Goal: Task Accomplishment & Management: Complete application form

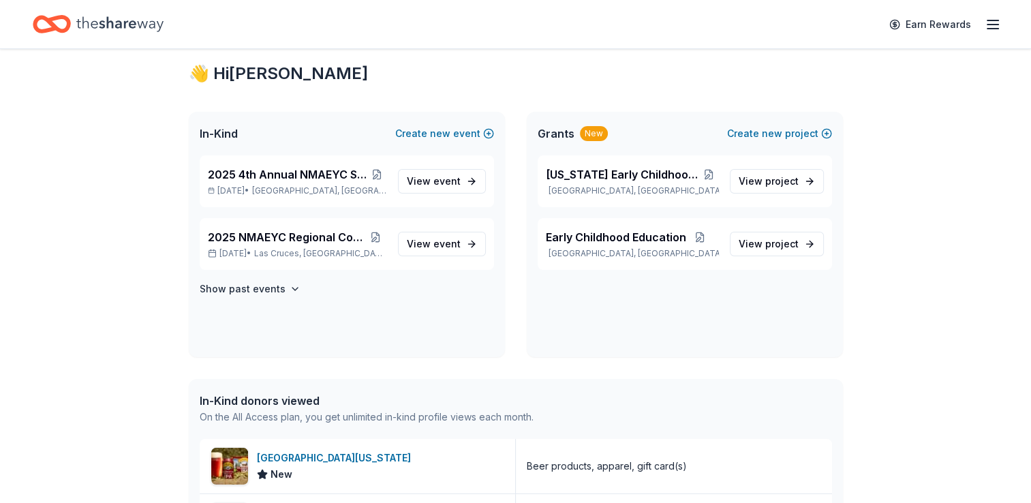
scroll to position [13, 0]
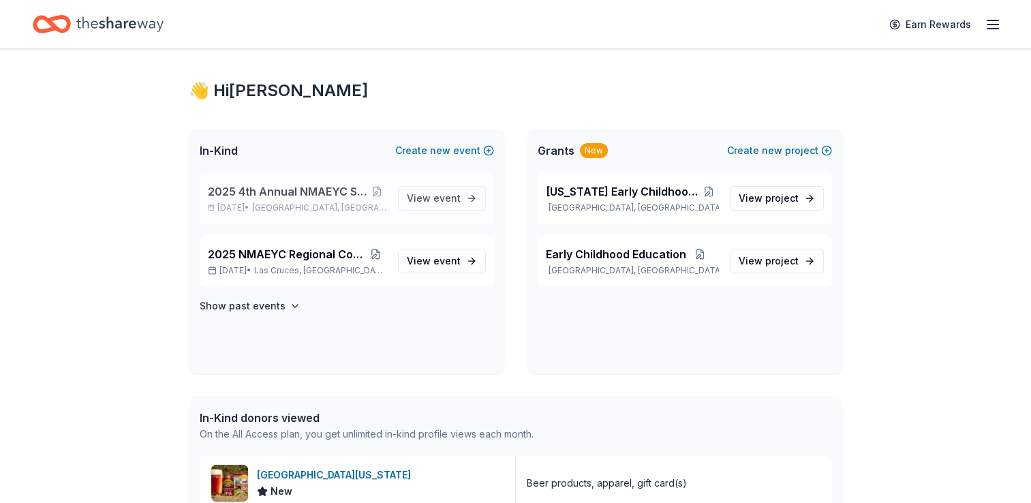
click at [305, 190] on span "2025 4th Annual NMAEYC Snowball Gala" at bounding box center [287, 191] width 159 height 16
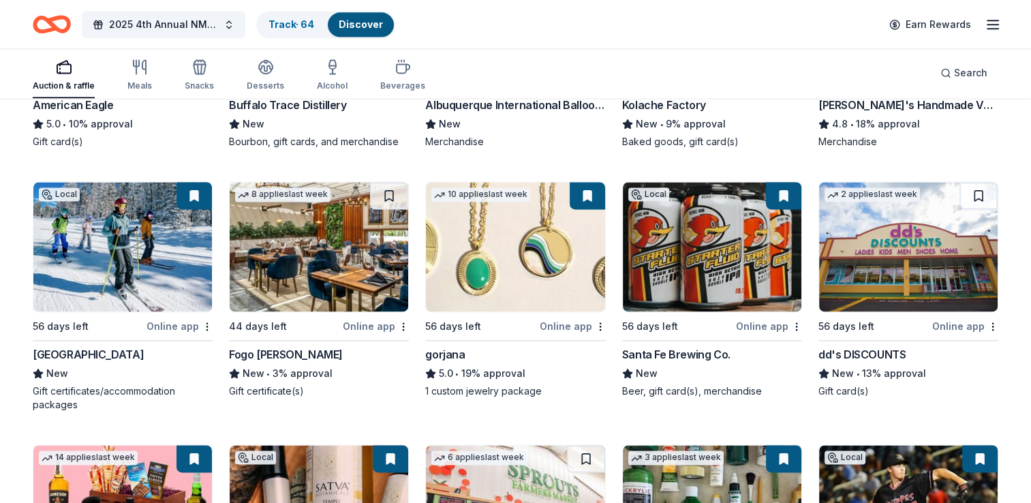
scroll to position [1886, 0]
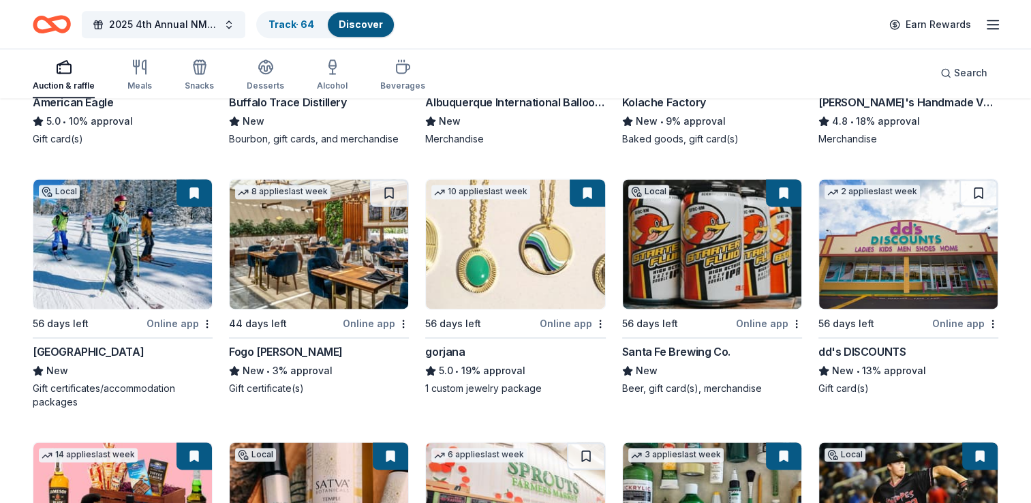
click at [298, 251] on img at bounding box center [319, 243] width 179 height 129
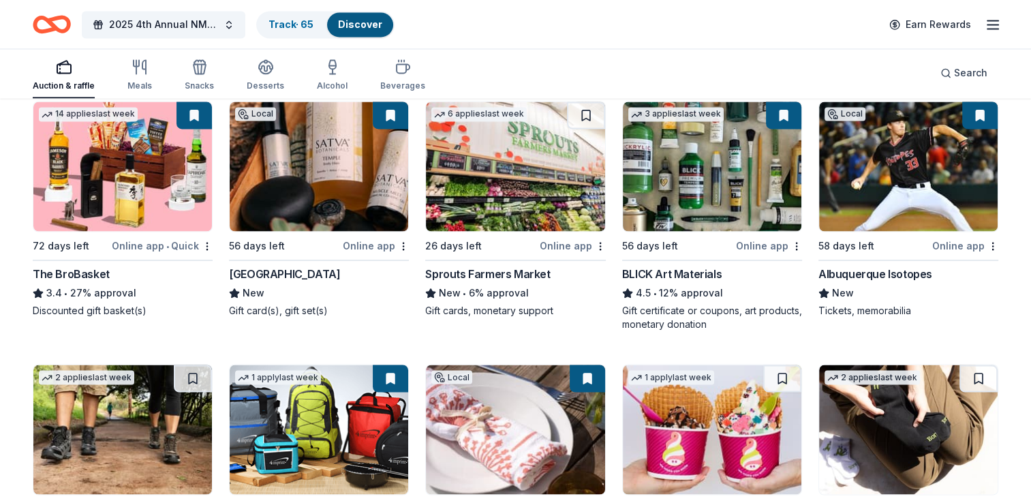
scroll to position [2224, 0]
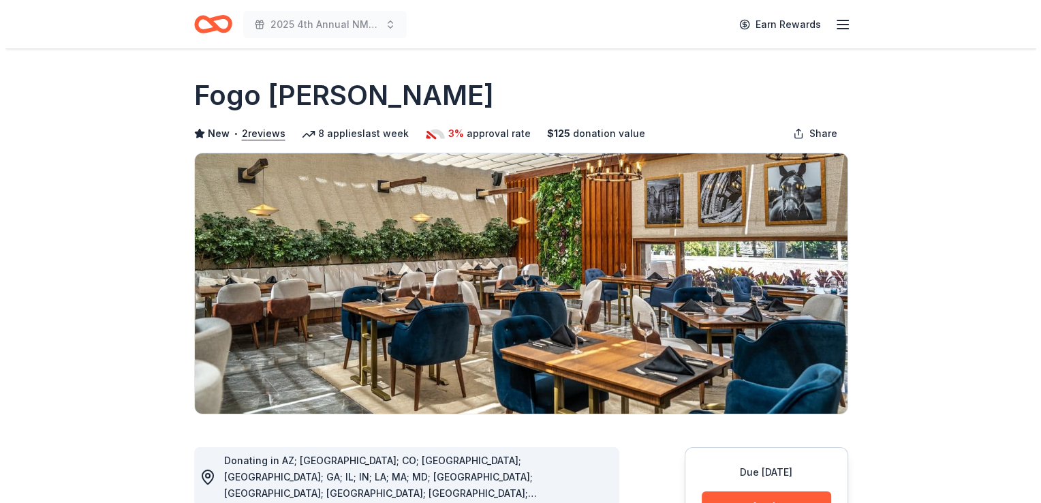
scroll to position [165, 0]
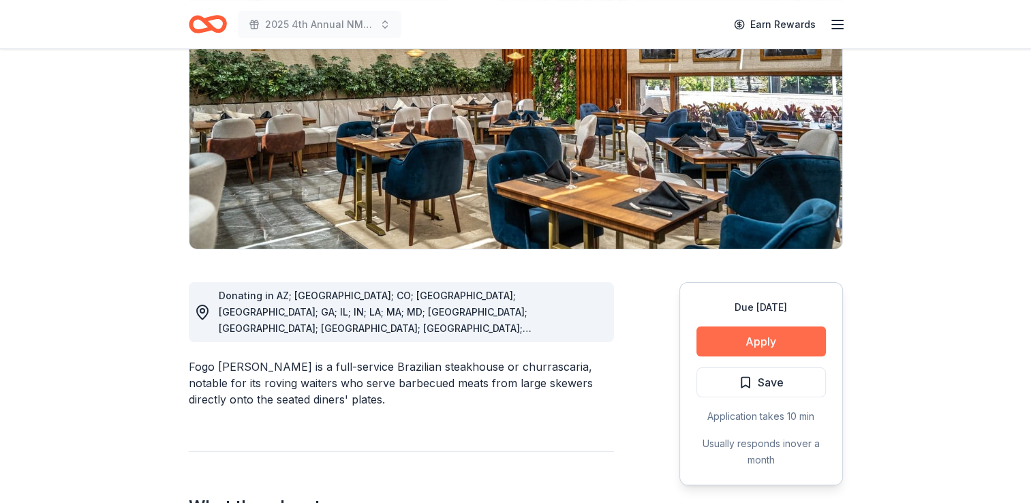
click at [735, 342] on button "Apply" at bounding box center [760, 341] width 129 height 30
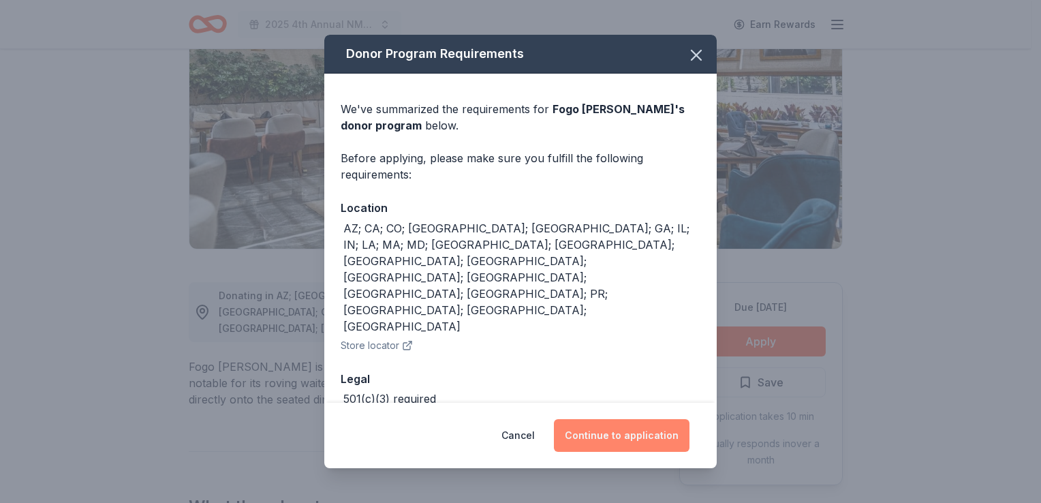
click at [611, 432] on button "Continue to application" at bounding box center [622, 435] width 136 height 33
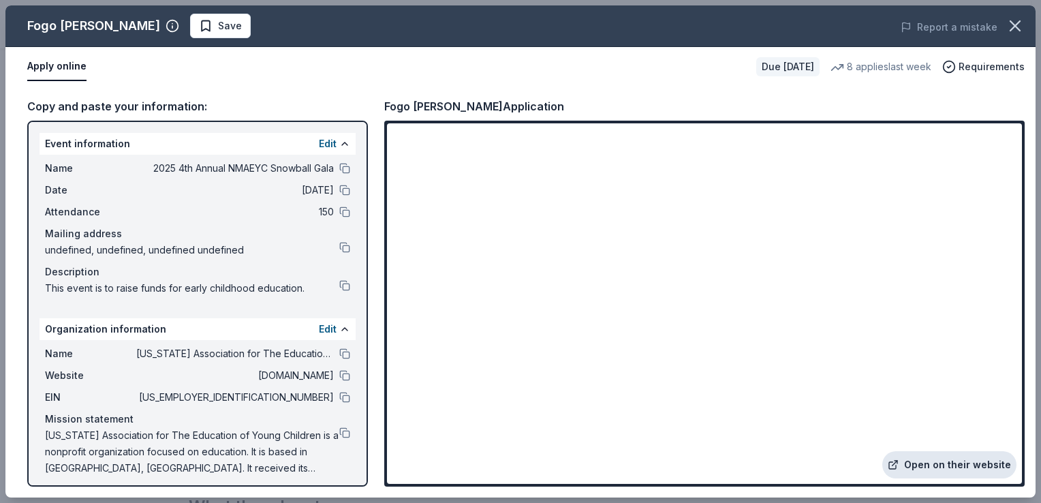
click at [921, 466] on link "Open on their website" at bounding box center [949, 464] width 134 height 27
click at [218, 28] on span "Save" at bounding box center [230, 26] width 24 height 16
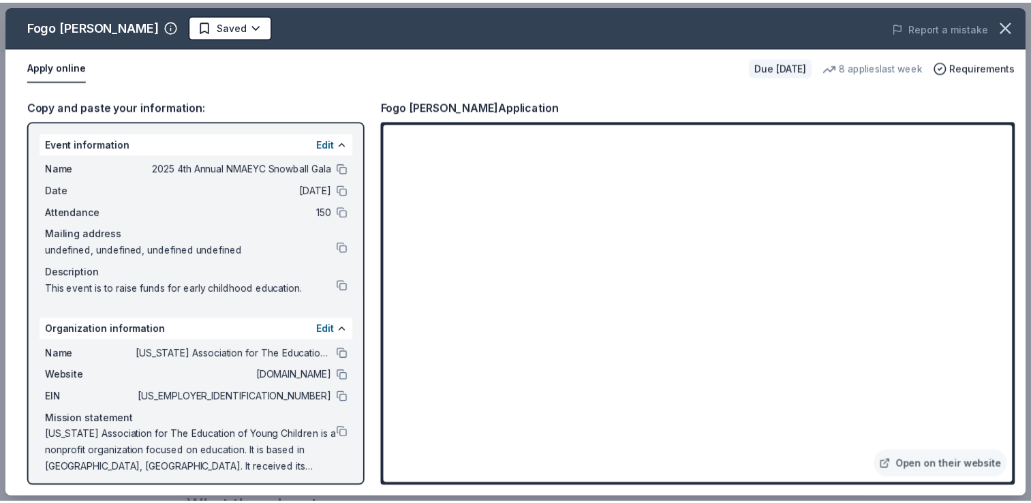
scroll to position [0, 0]
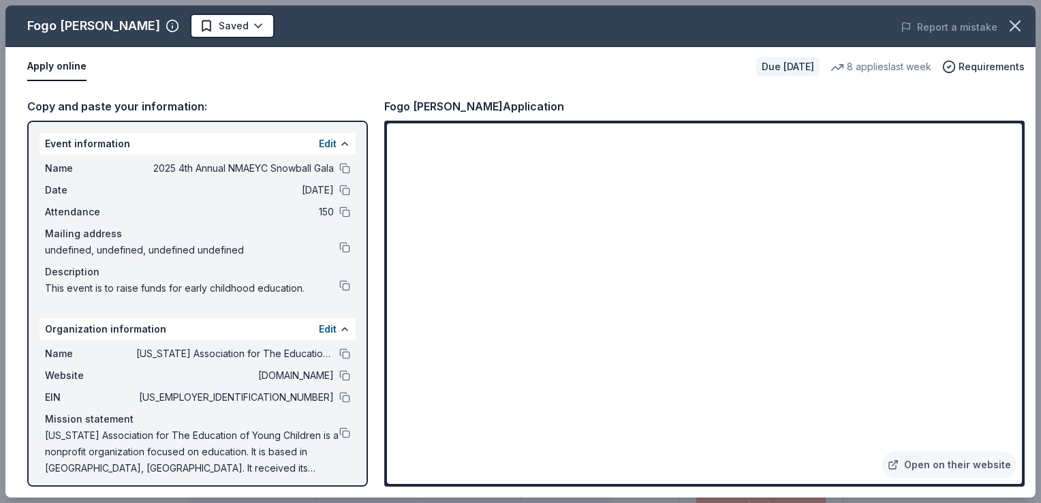
click at [181, 28] on html "2025 4th Annual NMAEYC Snowball Gala Earn Rewards Due [DATE] Share Fogo [PERSON…" at bounding box center [520, 251] width 1041 height 503
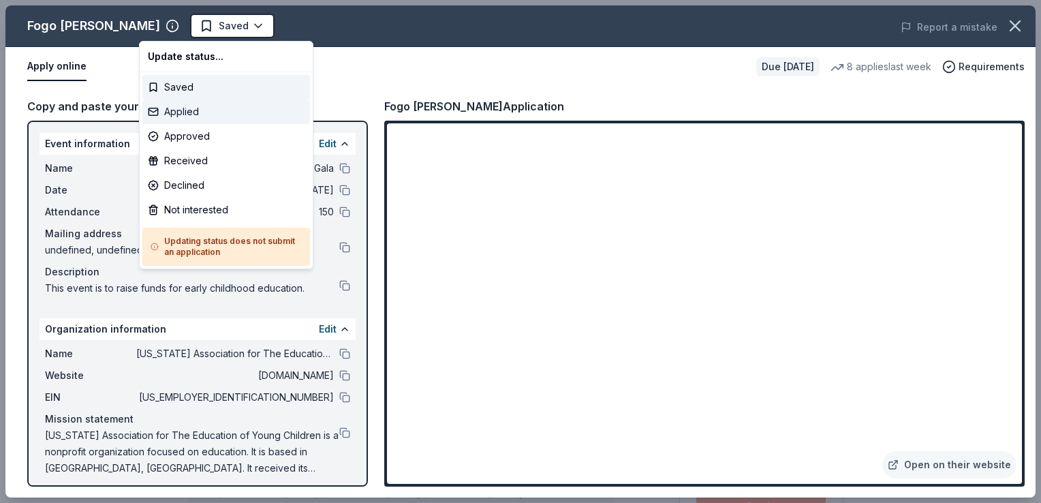
click at [170, 109] on div "Applied" at bounding box center [226, 111] width 168 height 25
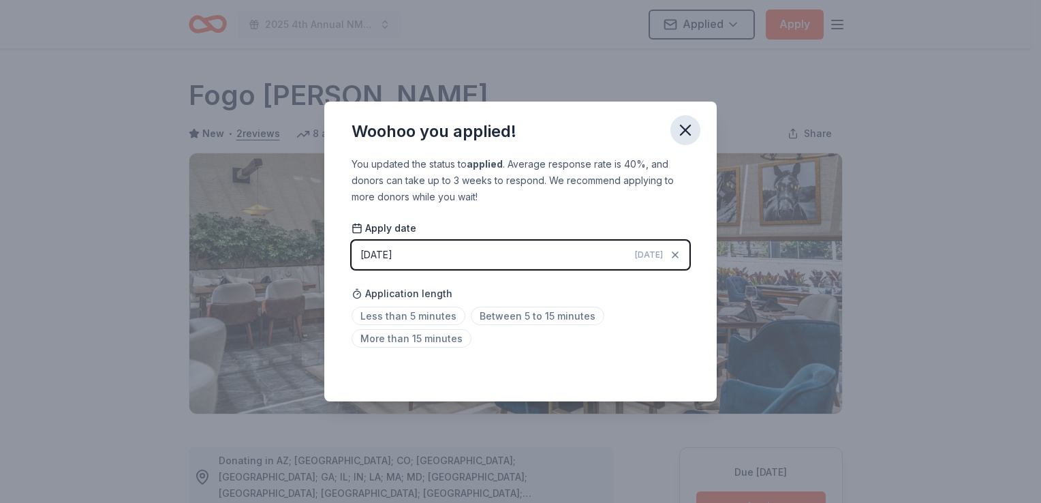
click at [683, 135] on icon "button" at bounding box center [685, 130] width 19 height 19
